Goal: Task Accomplishment & Management: Complete application form

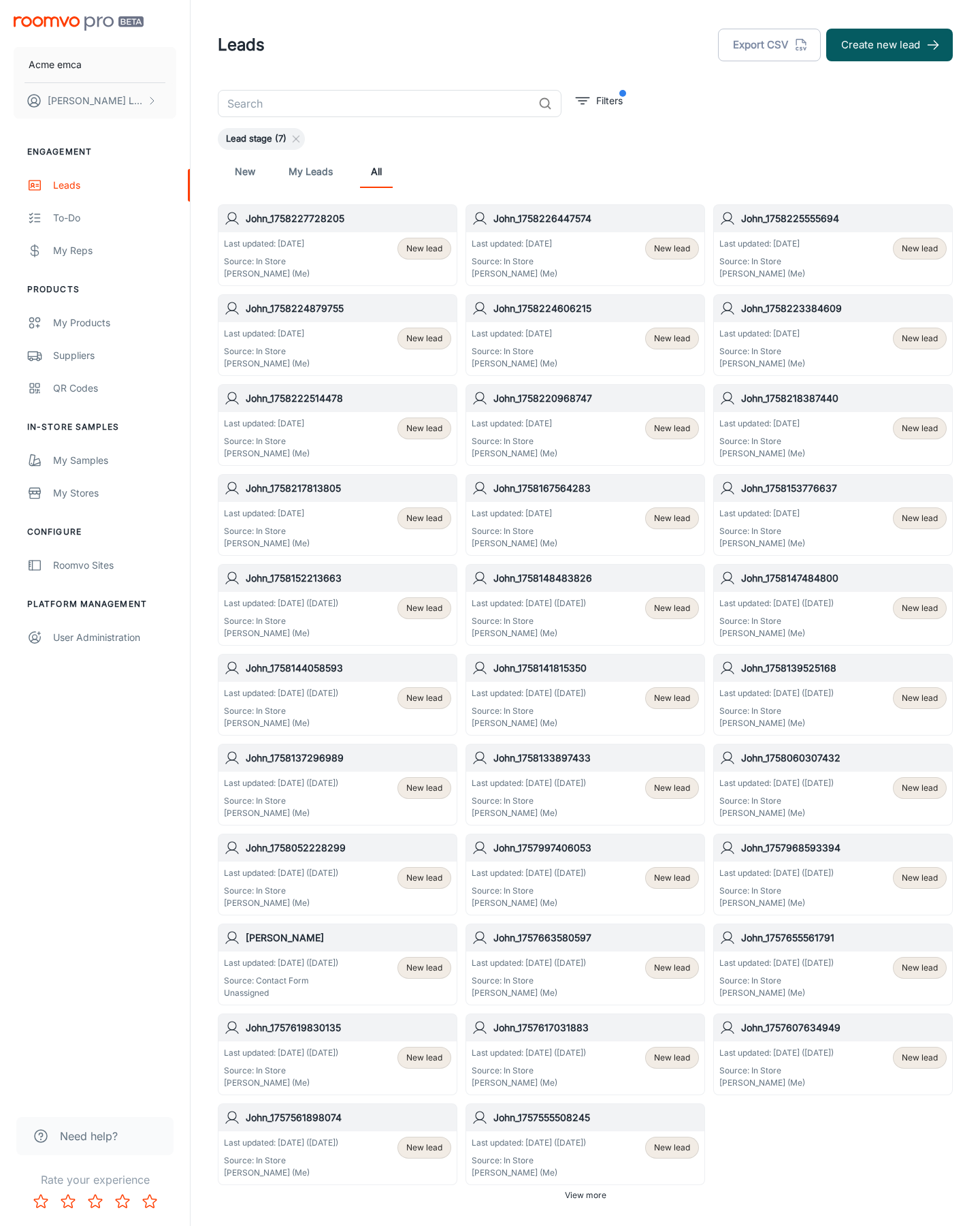
click at [890, 45] on button "Create new lead" at bounding box center [889, 45] width 126 height 33
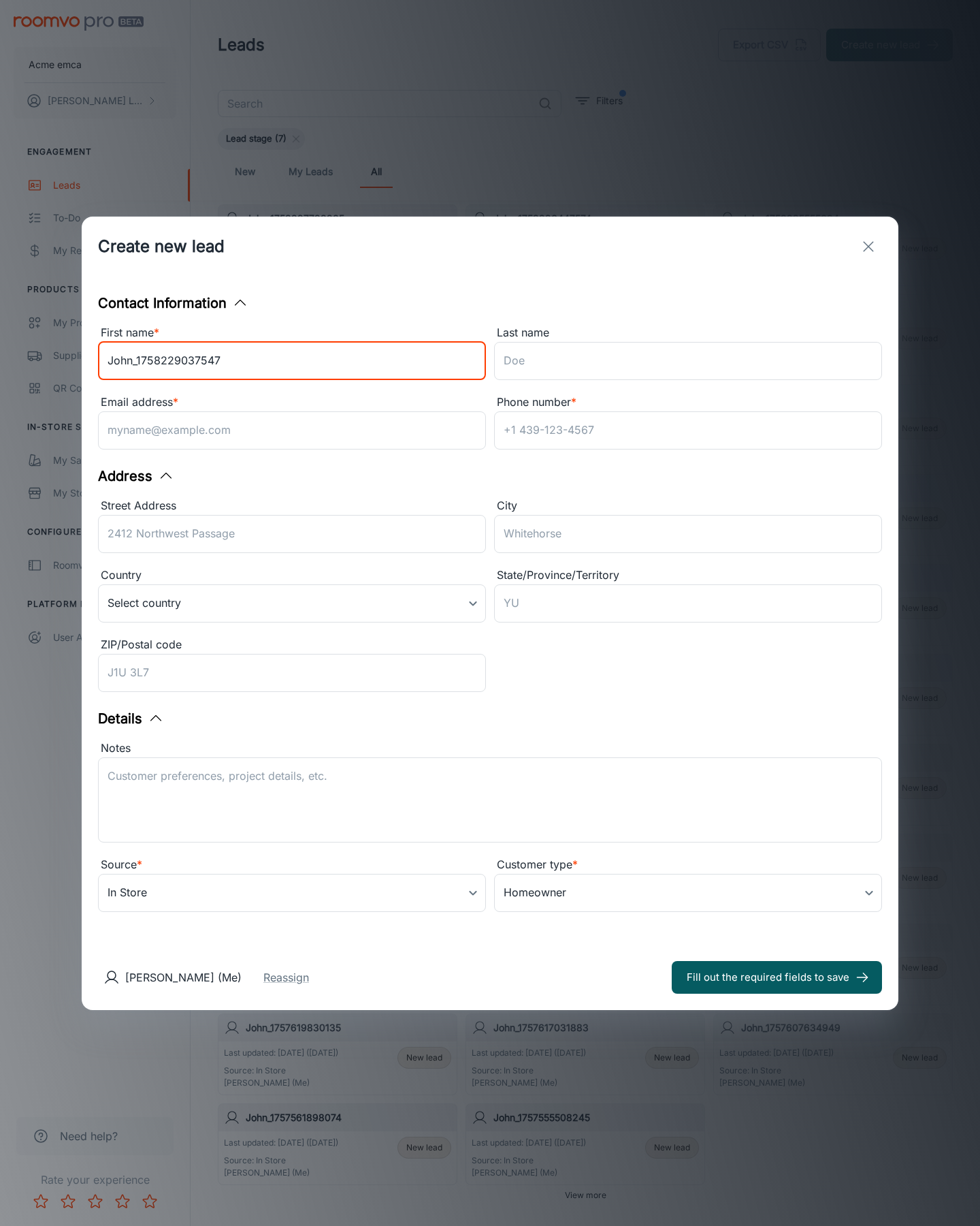
type input "John_1758229037547"
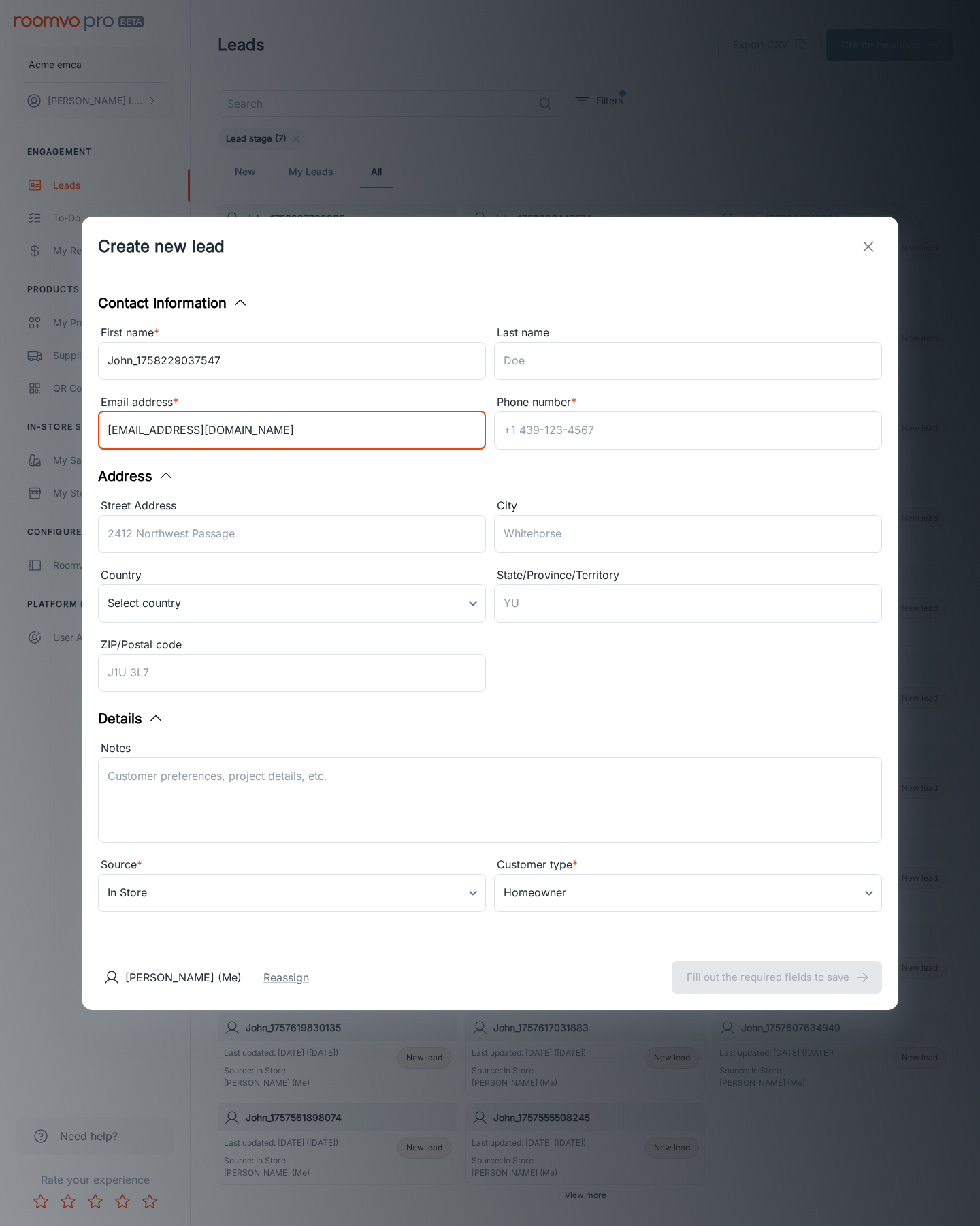
type input "[EMAIL_ADDRESS][DOMAIN_NAME]"
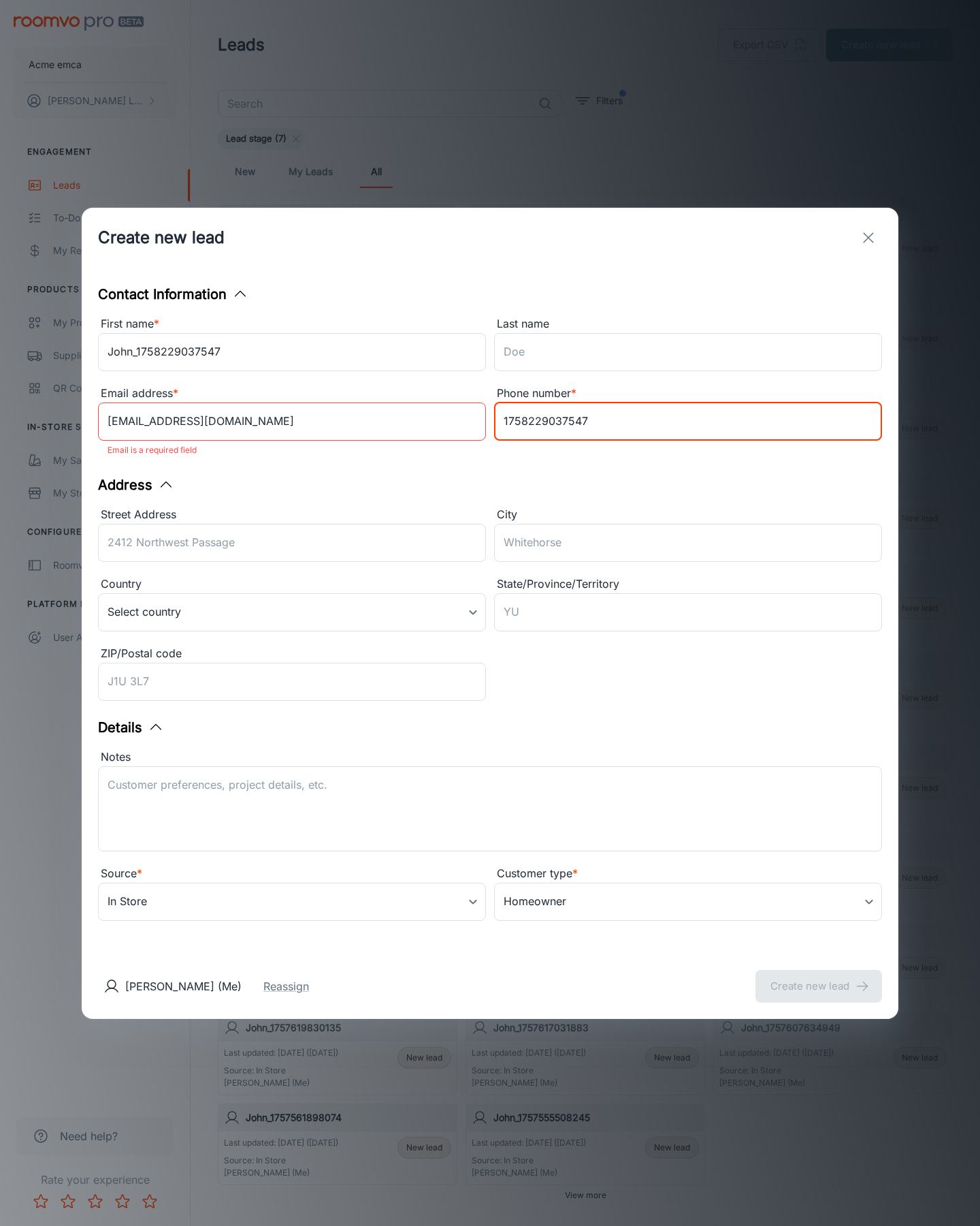
type input "1758229037547"
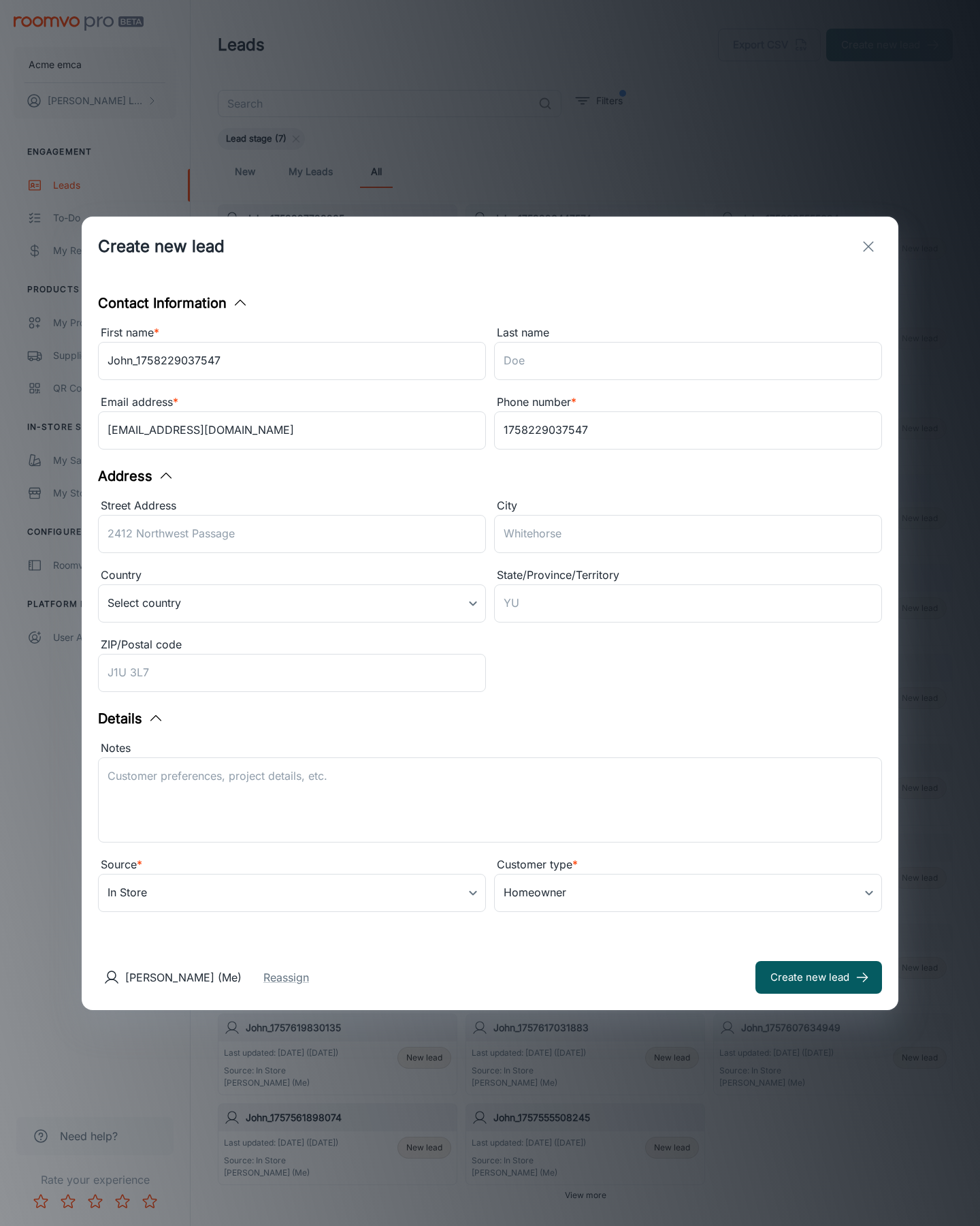
click at [819, 976] on button "Create new lead" at bounding box center [818, 977] width 126 height 33
